Goal: Task Accomplishment & Management: Use online tool/utility

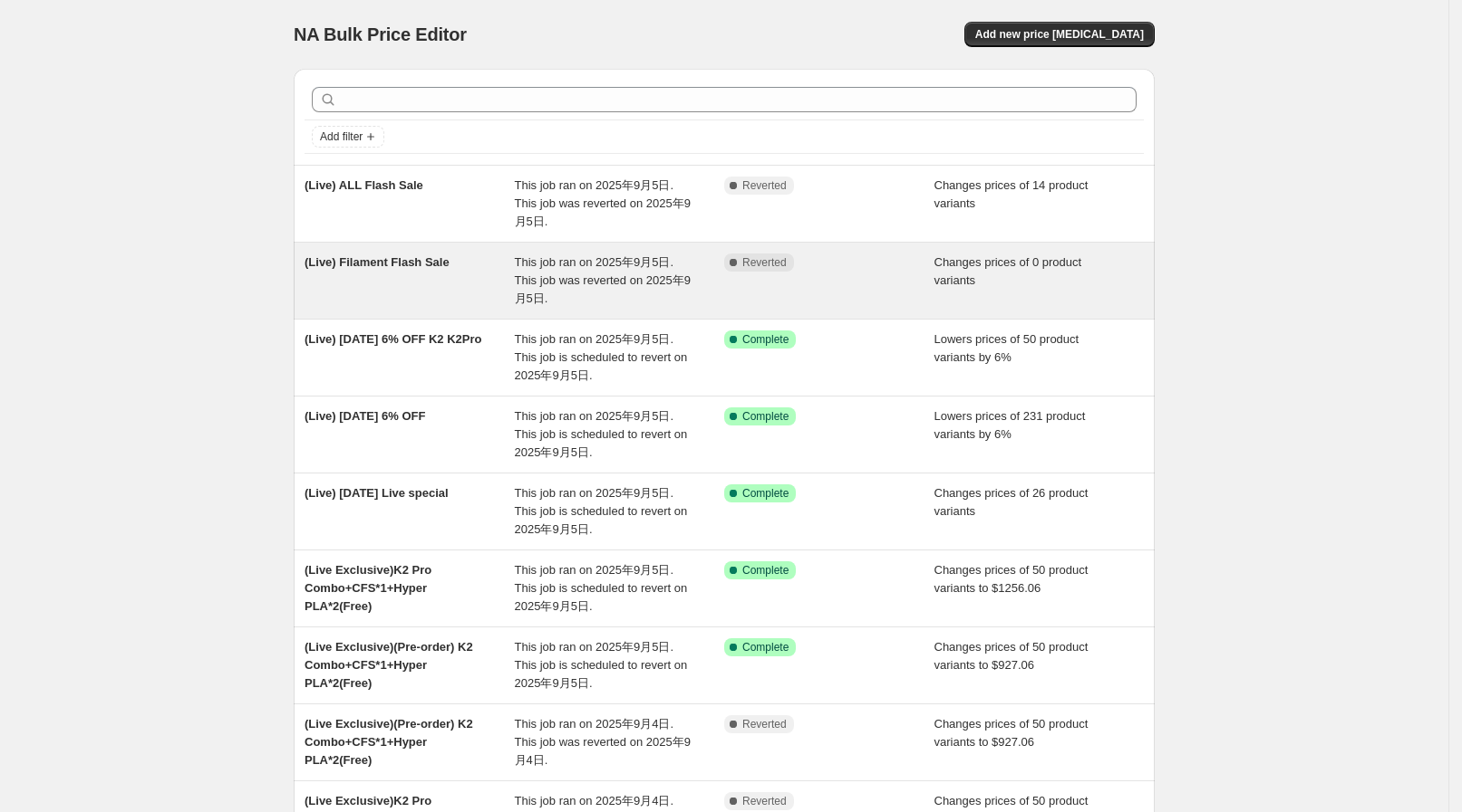
click at [478, 254] on div "(Live) Filament Flash Sale" at bounding box center [410, 281] width 211 height 55
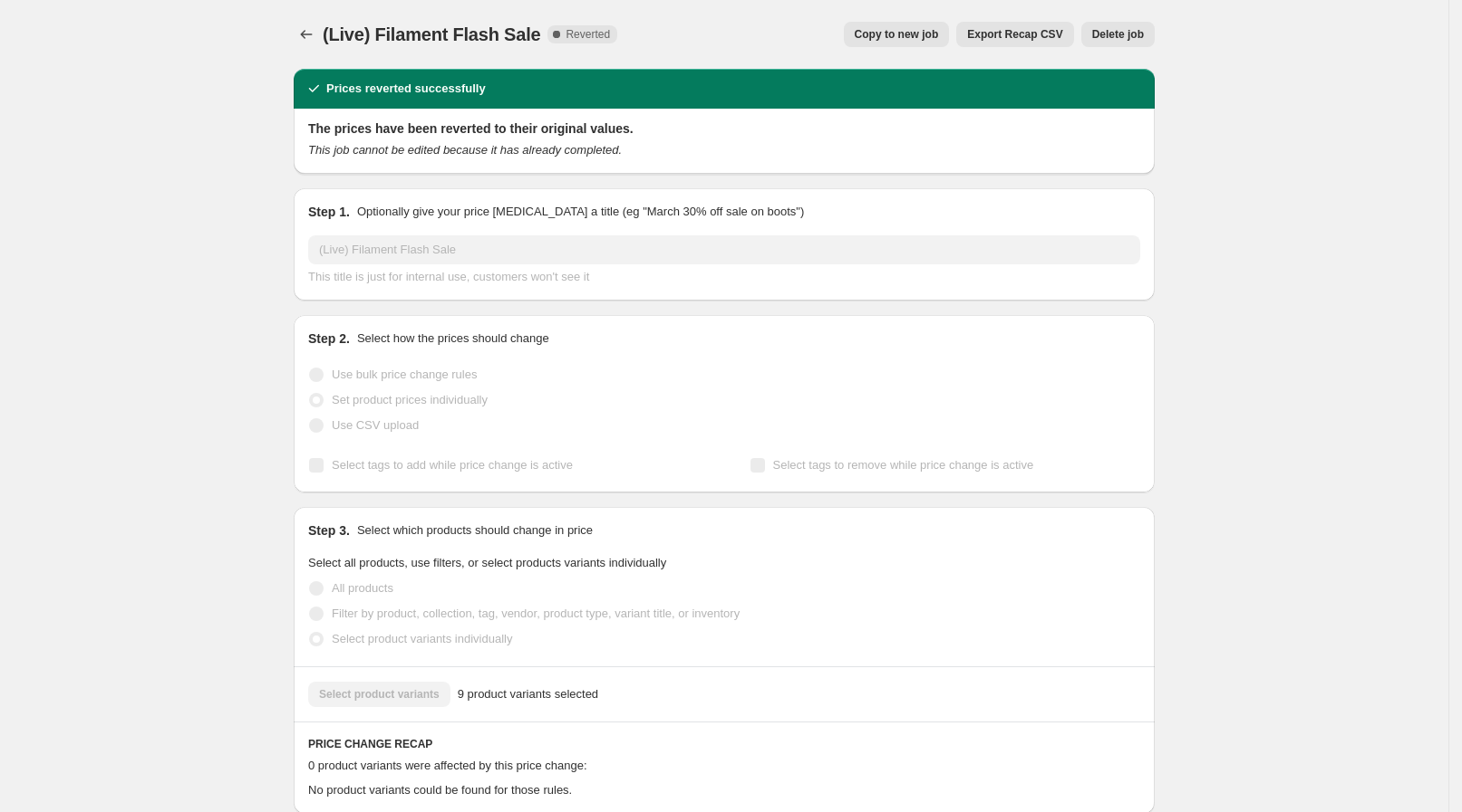
click at [938, 37] on span "Copy to new job" at bounding box center [897, 34] width 85 height 14
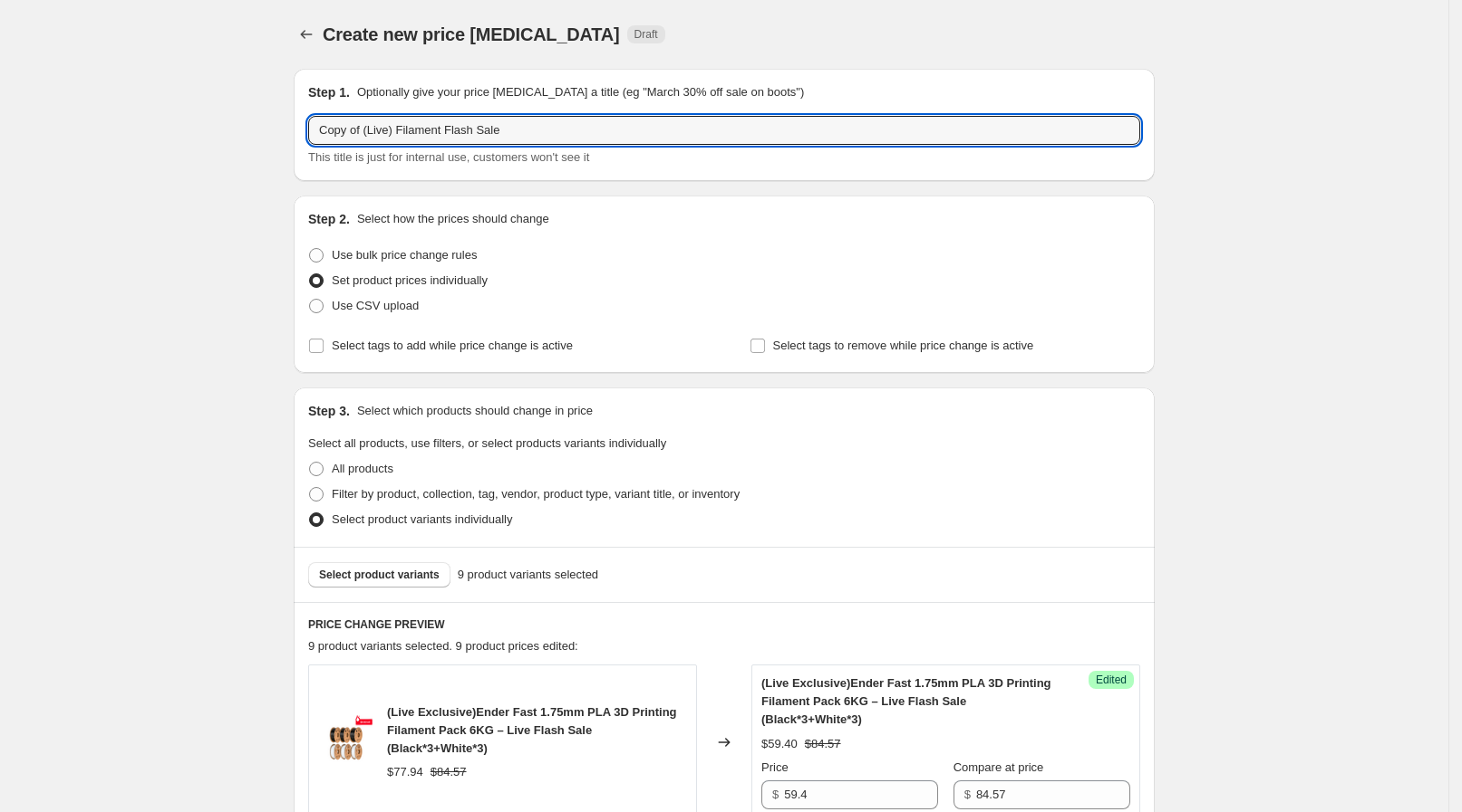
drag, startPoint x: 368, startPoint y: 132, endPoint x: 212, endPoint y: 123, distance: 156.3
click at [480, 124] on input "(Live) Filament Flash Sale" at bounding box center [724, 130] width 832 height 29
type input "(Live) Filament Flash Sale 2"
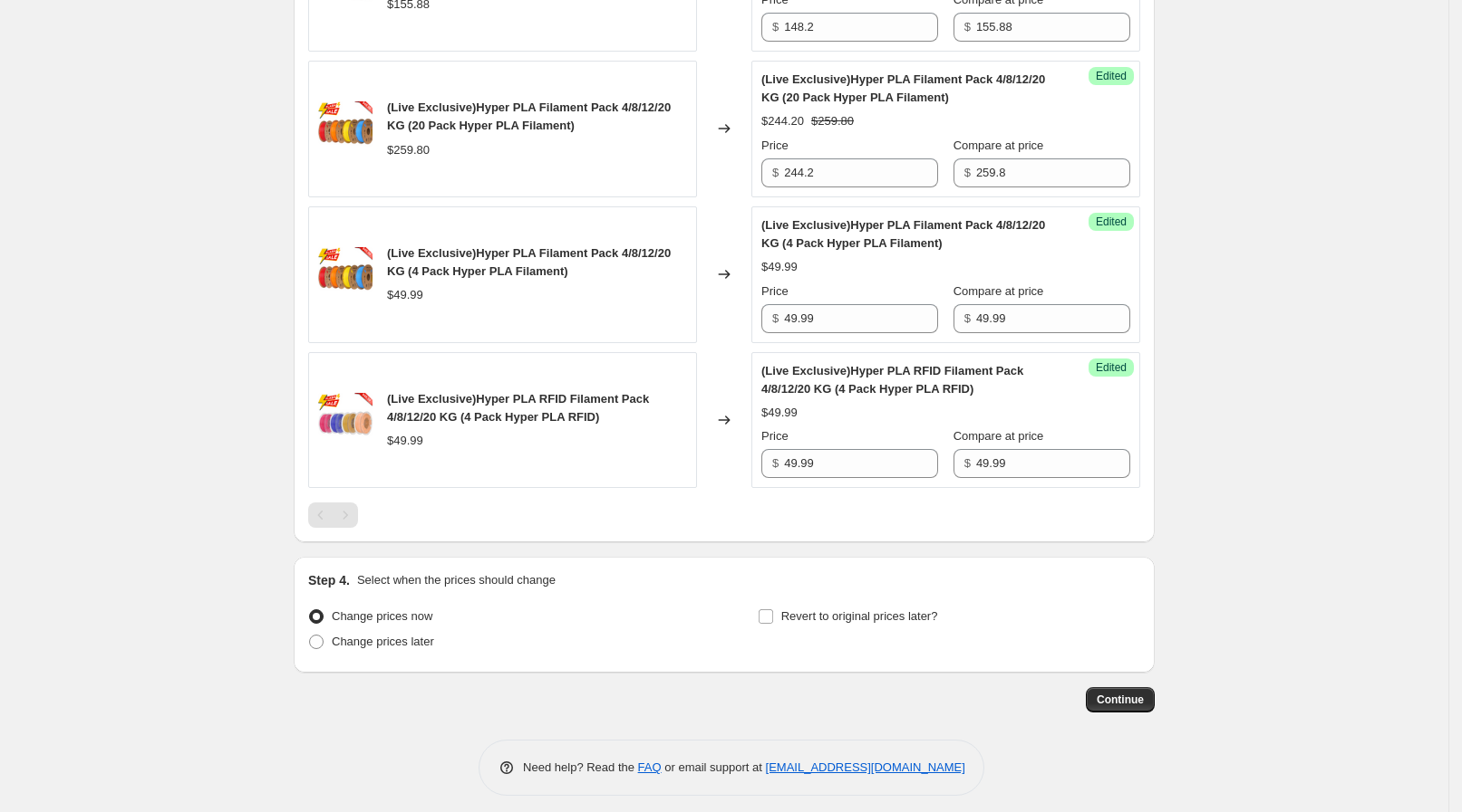
scroll to position [1504, 0]
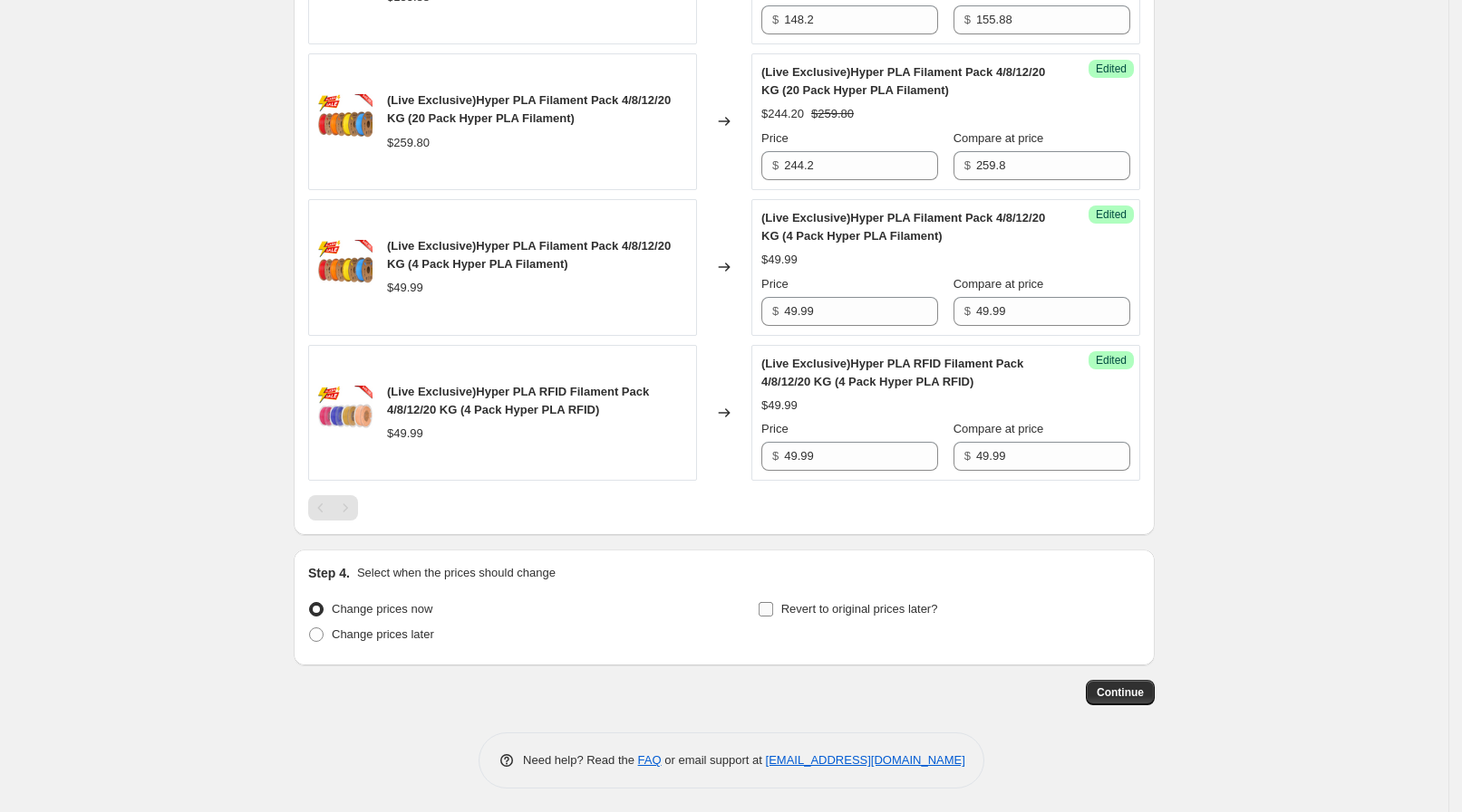
click at [804, 616] on label "Revert to original prices later?" at bounding box center [848, 609] width 181 height 25
click at [773, 616] on input "Revert to original prices later?" at bounding box center [765, 609] width 14 height 14
checkbox input "true"
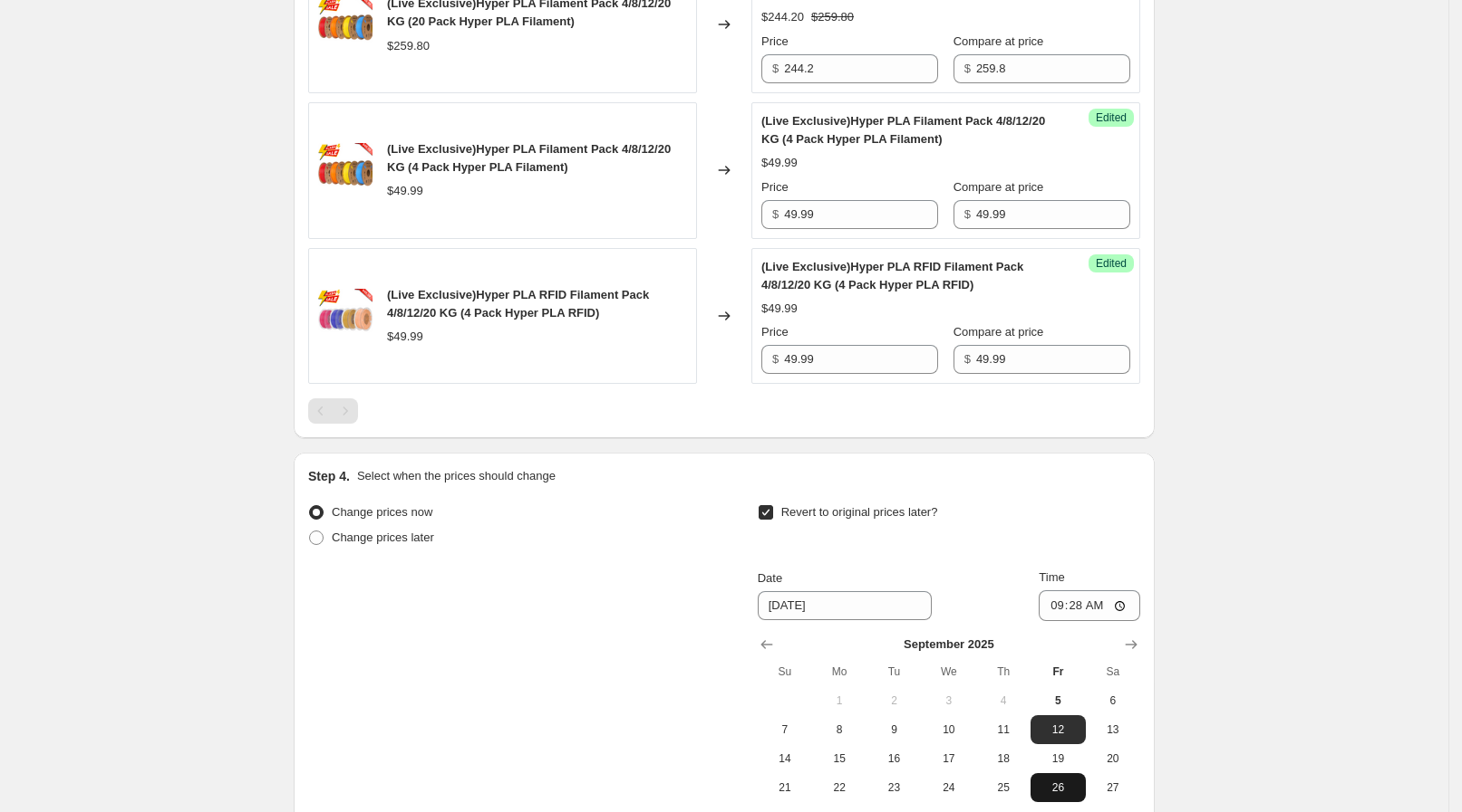
scroll to position [1730, 0]
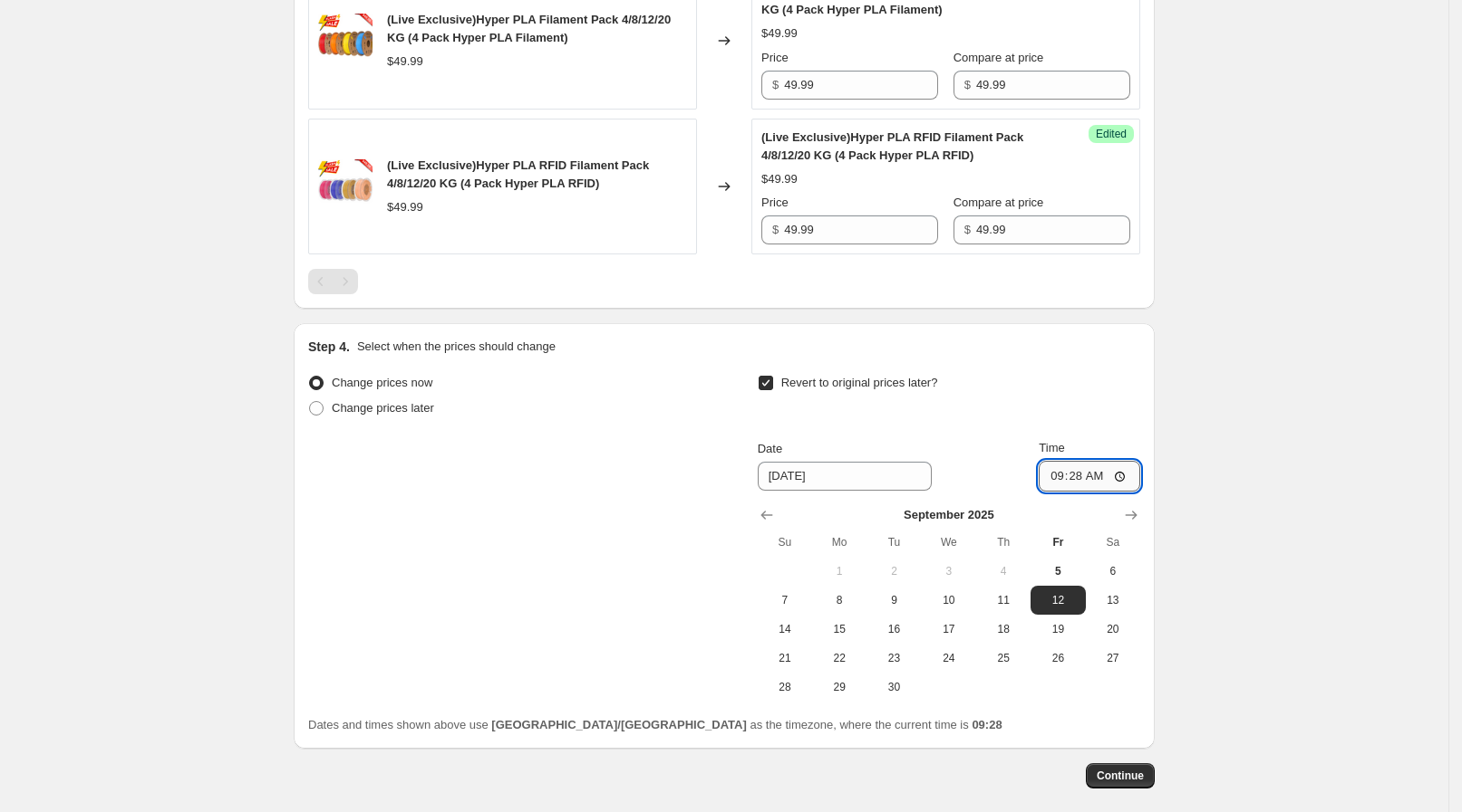
click at [1119, 484] on input "09:28" at bounding box center [1089, 476] width 102 height 31
click at [1083, 480] on input "15:00" at bounding box center [1089, 476] width 102 height 31
click at [1090, 473] on input "15:00" at bounding box center [1089, 476] width 102 height 31
type input "09:45"
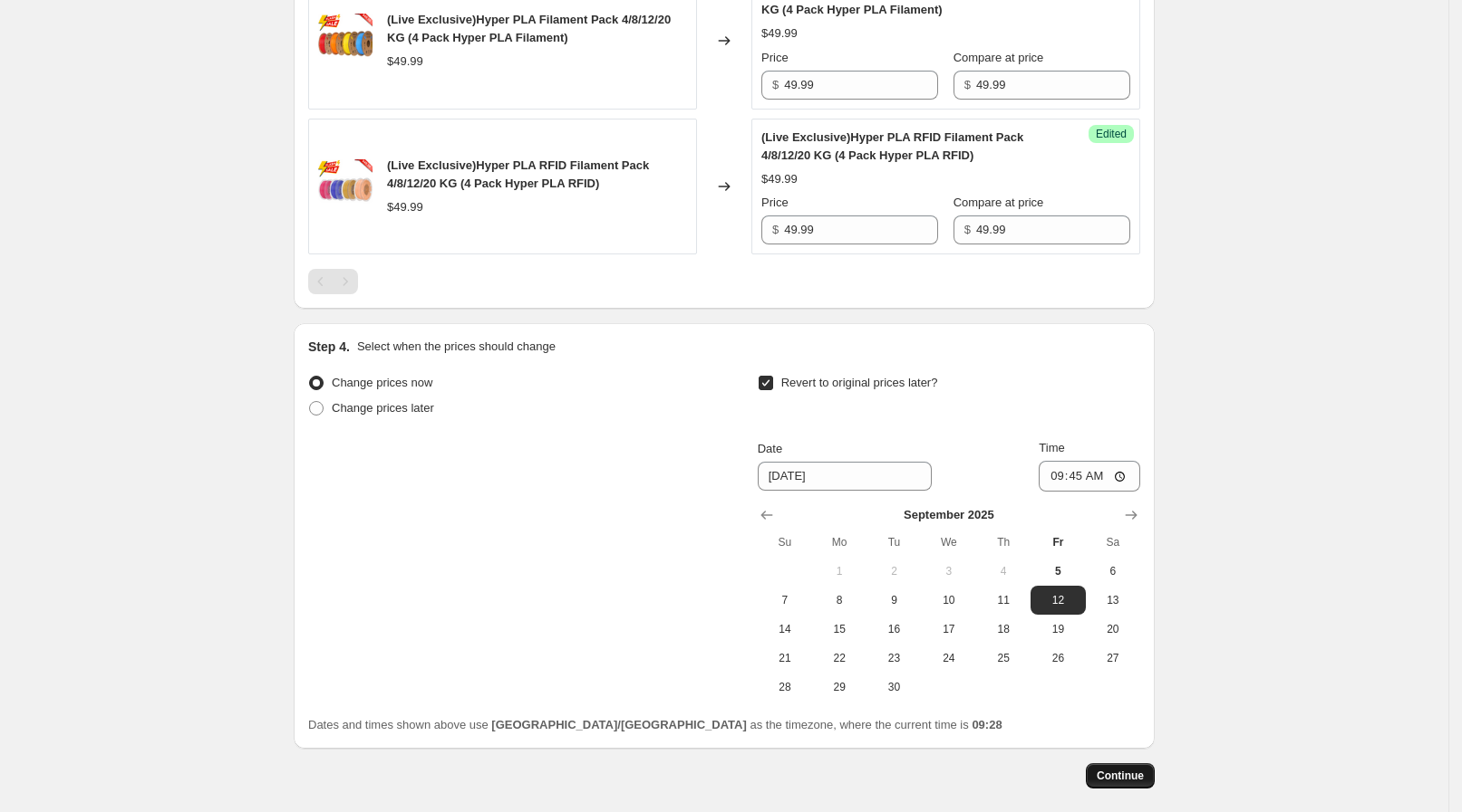
click at [1138, 769] on span "Continue" at bounding box center [1120, 775] width 47 height 14
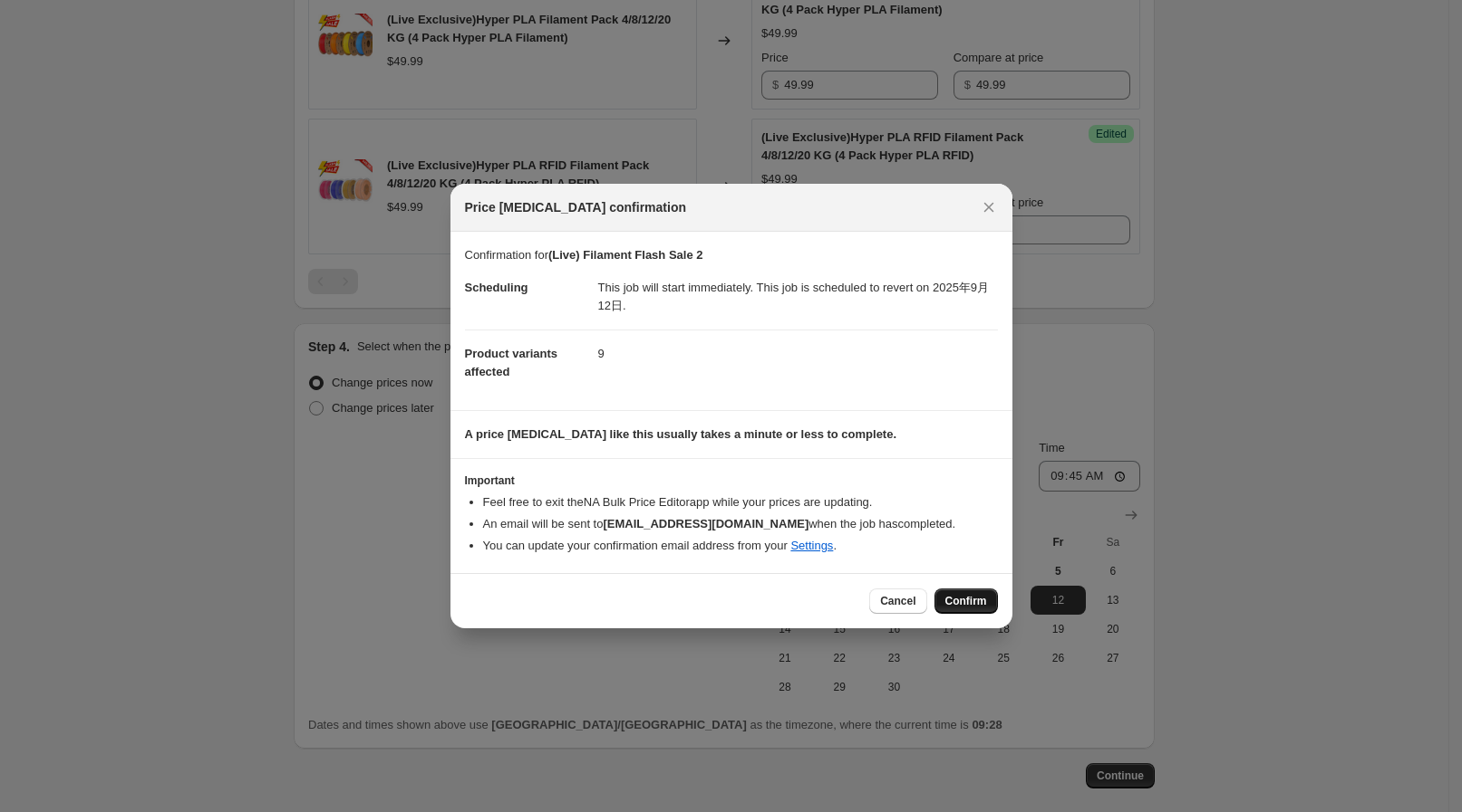
click at [963, 598] on span "Confirm" at bounding box center [966, 601] width 41 height 14
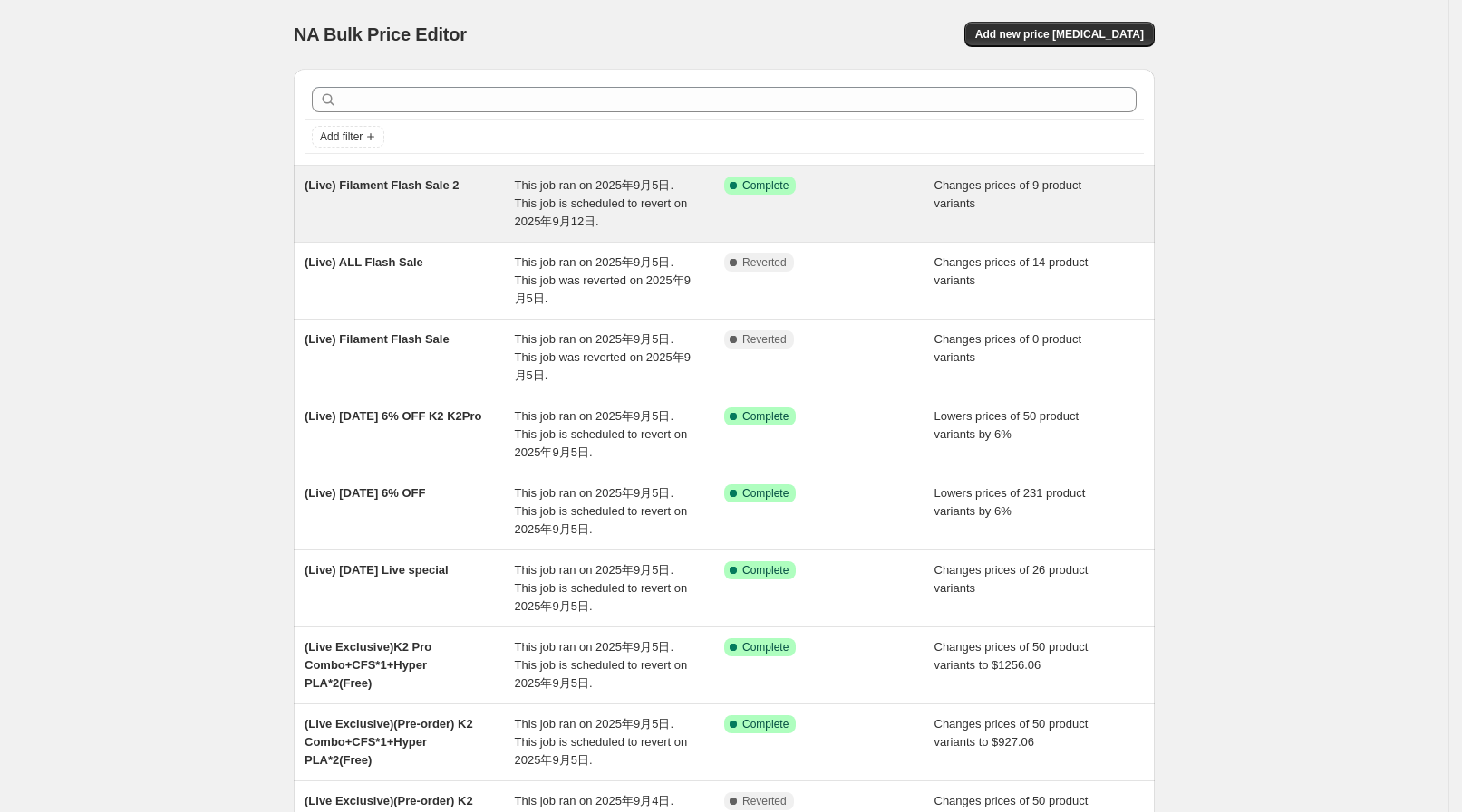
click at [567, 211] on span "This job ran on 2025年9月5日. This job is scheduled to revert on 2025年9月12日." at bounding box center [601, 203] width 173 height 50
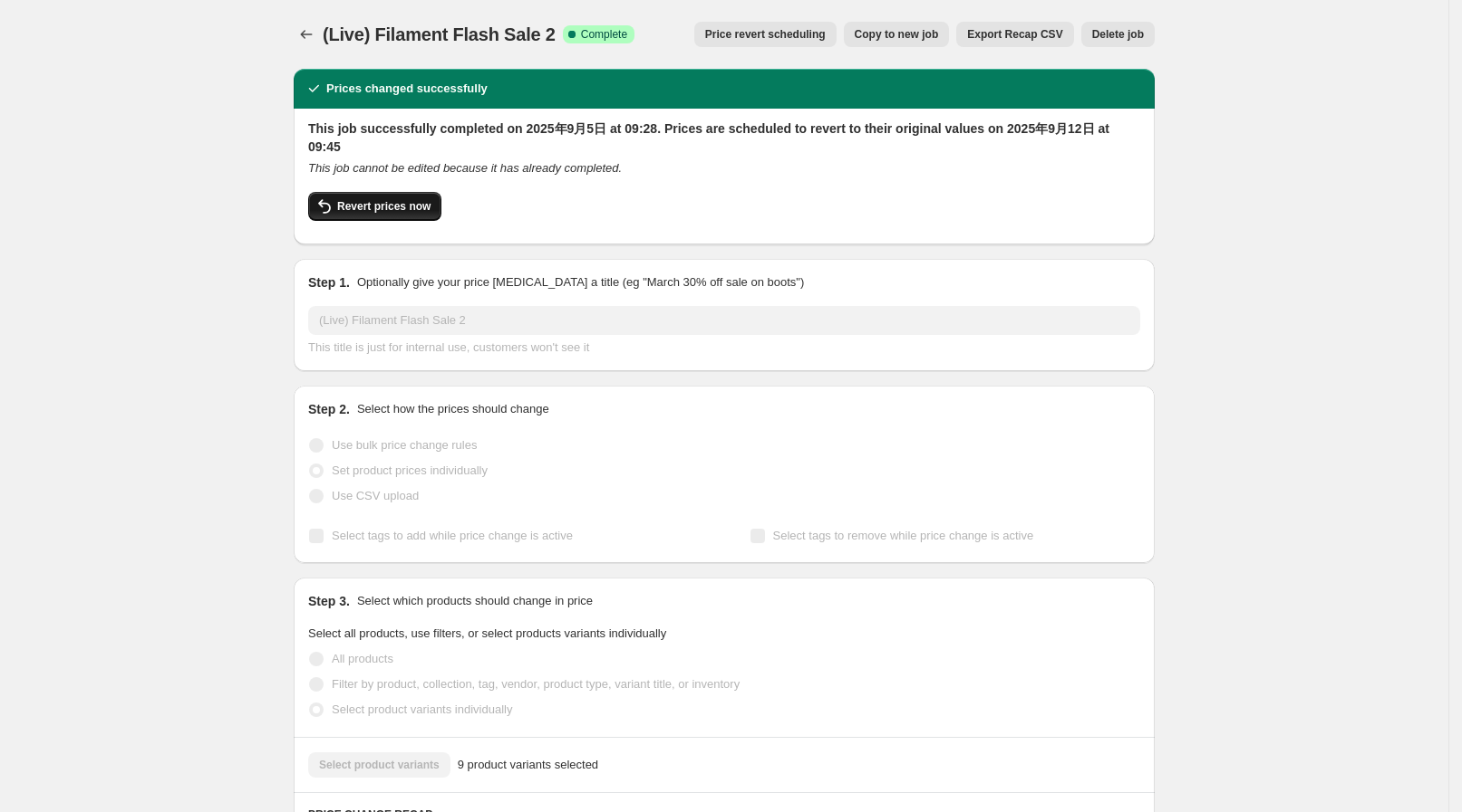
click at [382, 195] on button "Revert prices now" at bounding box center [375, 206] width 134 height 29
checkbox input "false"
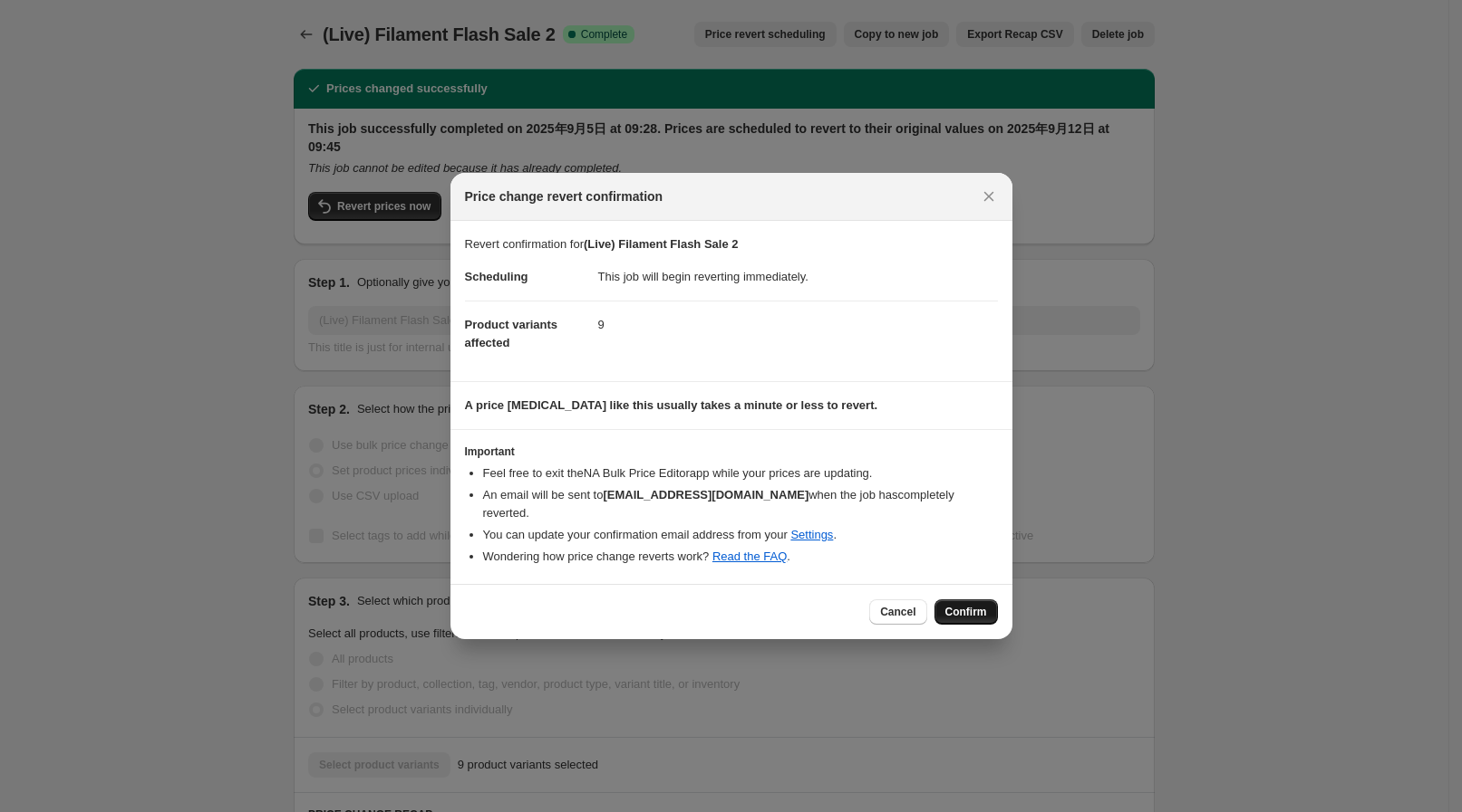
click at [986, 605] on span "Confirm" at bounding box center [966, 612] width 41 height 14
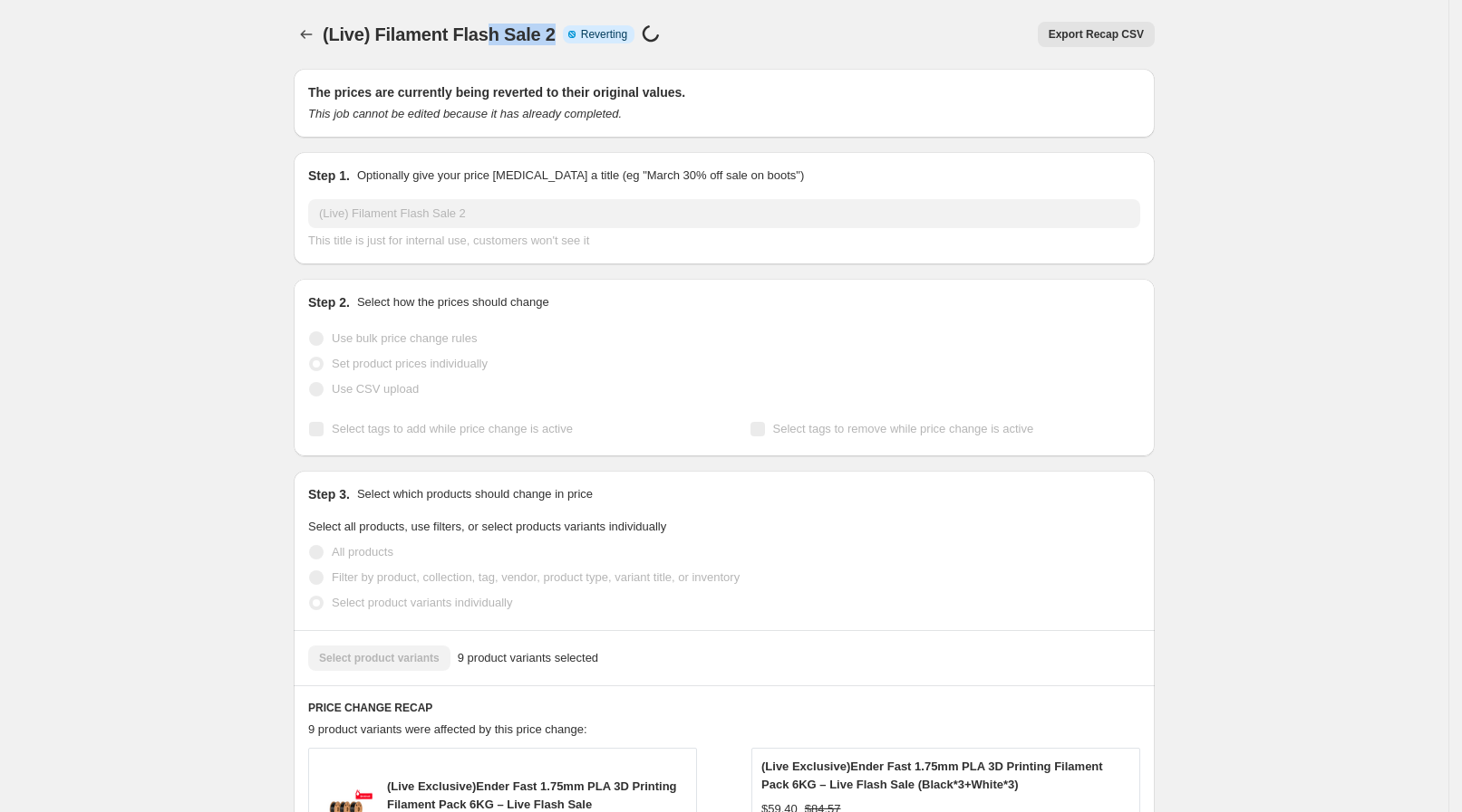
drag, startPoint x: 553, startPoint y: 26, endPoint x: 489, endPoint y: 32, distance: 64.3
click at [489, 32] on span "(Live) Filament Flash Sale 2" at bounding box center [439, 34] width 233 height 20
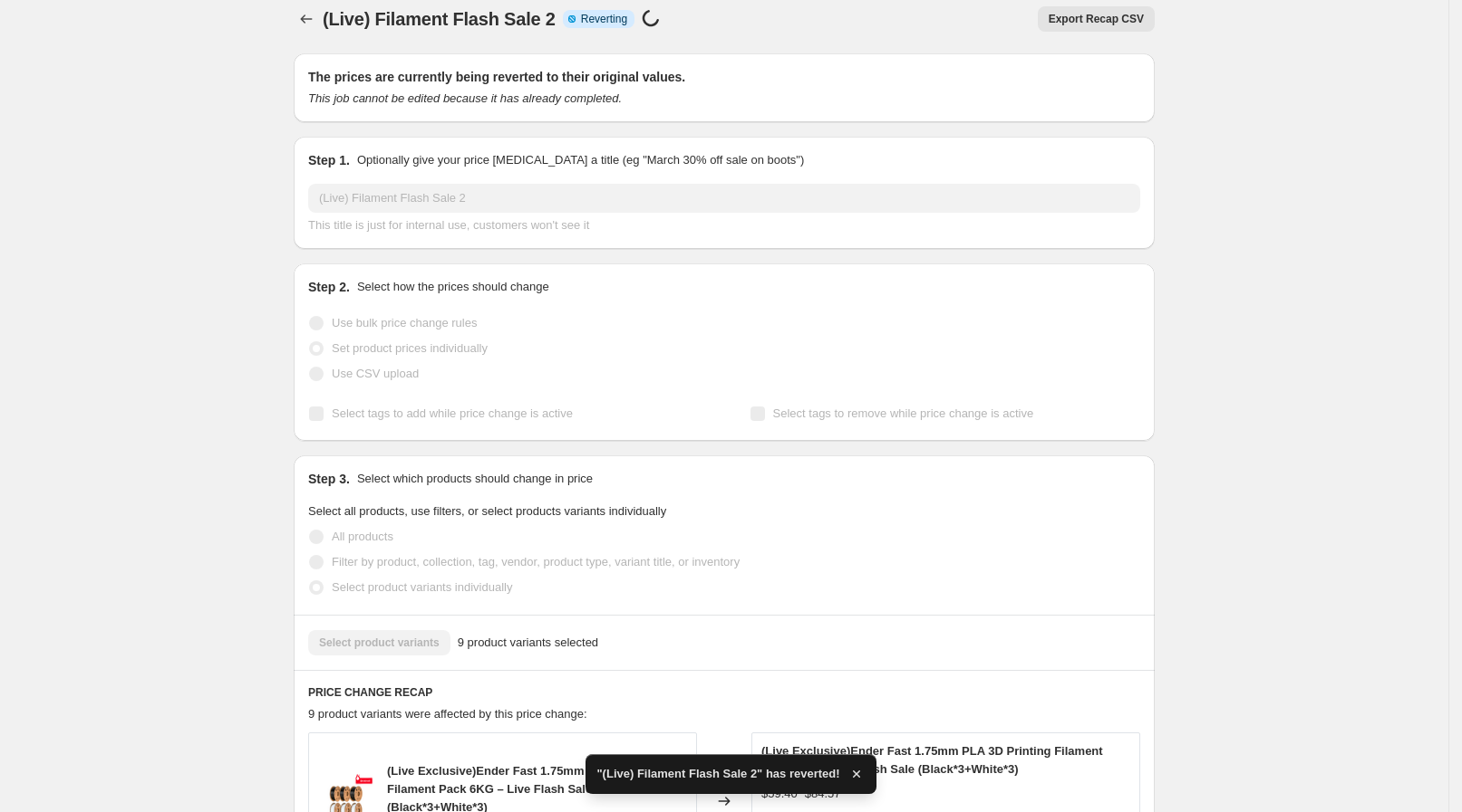
checkbox input "true"
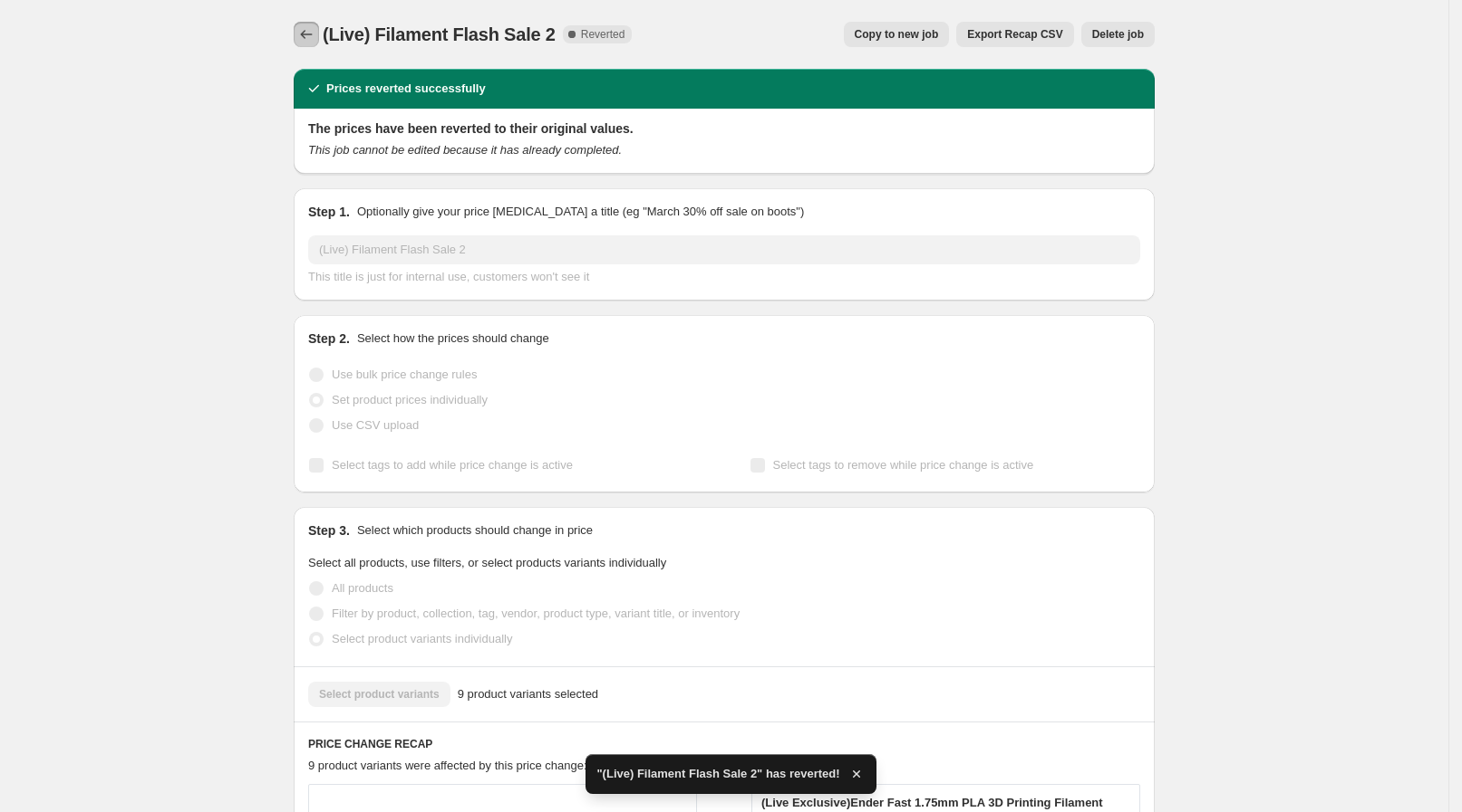
click at [311, 38] on icon "Price change jobs" at bounding box center [307, 35] width 12 height 9
